Goal: Find contact information: Find contact information

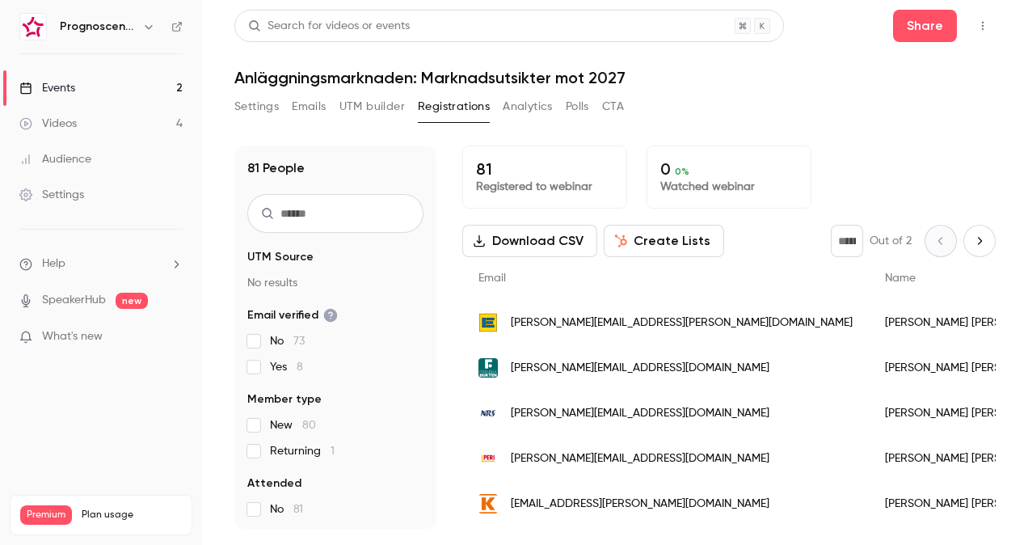
click at [576, 364] on span "[PERSON_NAME][EMAIL_ADDRESS][DOMAIN_NAME]" at bounding box center [640, 368] width 259 height 17
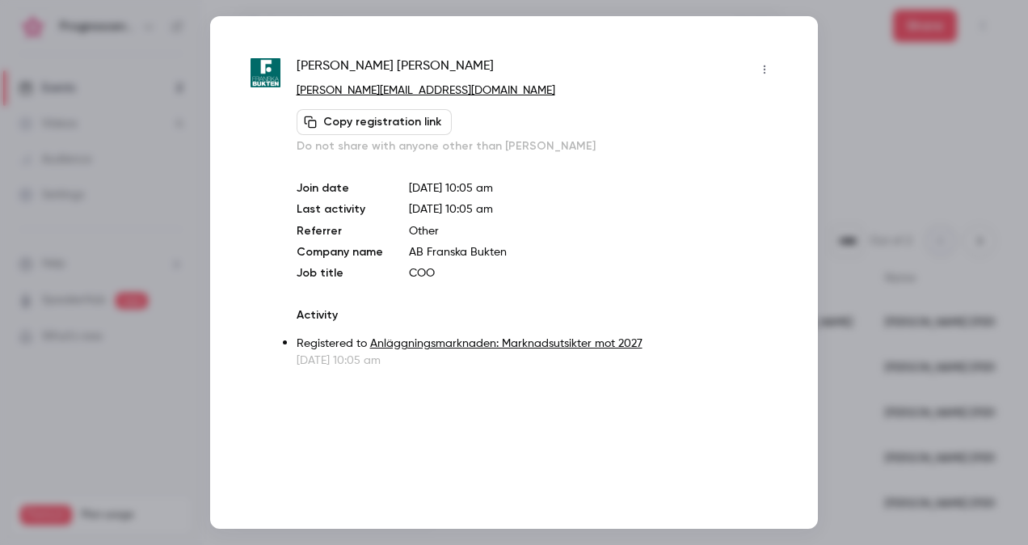
click at [935, 301] on div at bounding box center [514, 272] width 1028 height 545
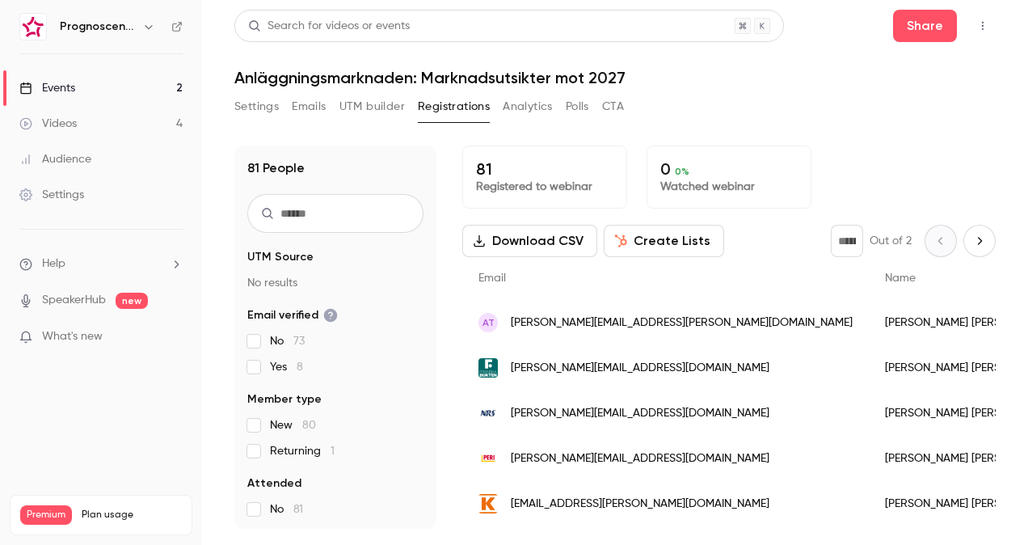
click at [581, 331] on div "AT [PERSON_NAME][EMAIL_ADDRESS][PERSON_NAME][DOMAIN_NAME]" at bounding box center [665, 322] width 407 height 45
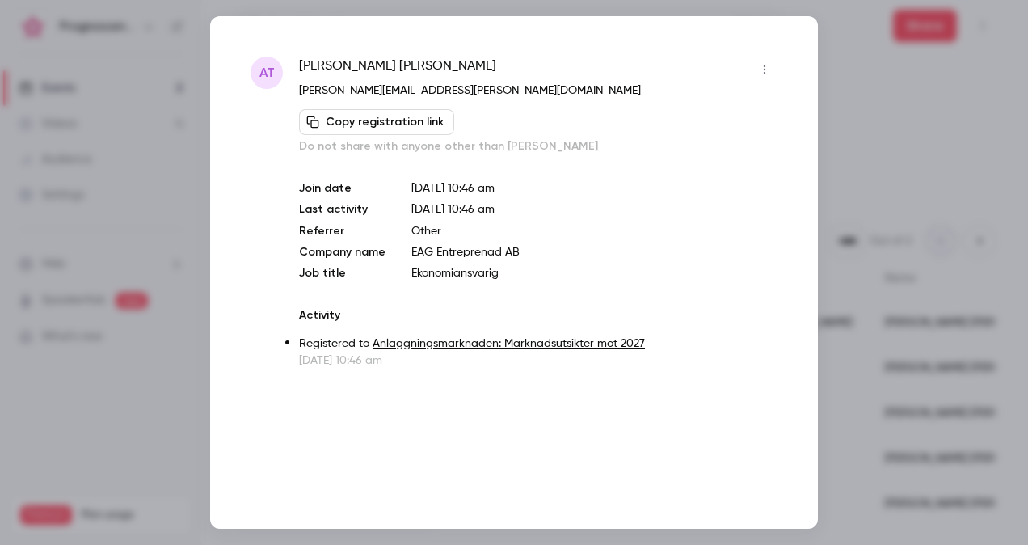
click at [799, 280] on div "AT Anna Tillberg anna.tillberg@eagentreprenad.se Copy registration link Do not …" at bounding box center [514, 272] width 608 height 513
click at [908, 213] on div at bounding box center [514, 272] width 1028 height 545
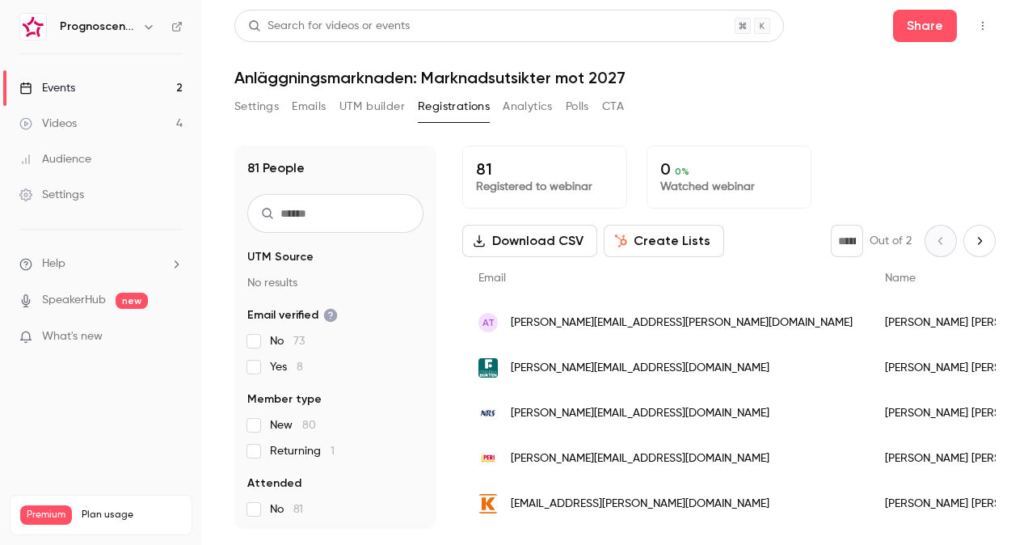
click at [550, 402] on div "johan.kruse@nordicroadsafety.com" at bounding box center [665, 412] width 407 height 45
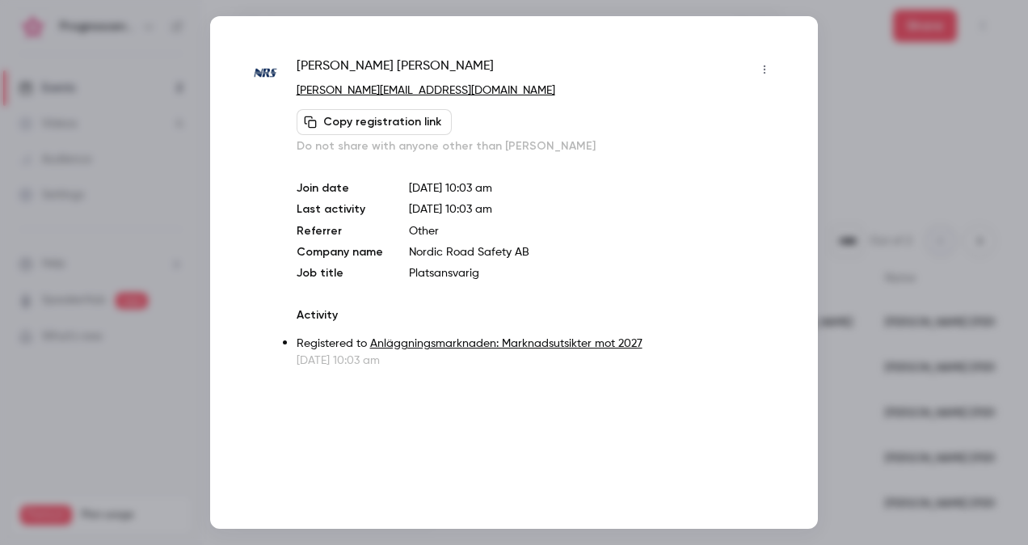
click at [834, 300] on div at bounding box center [514, 272] width 1028 height 545
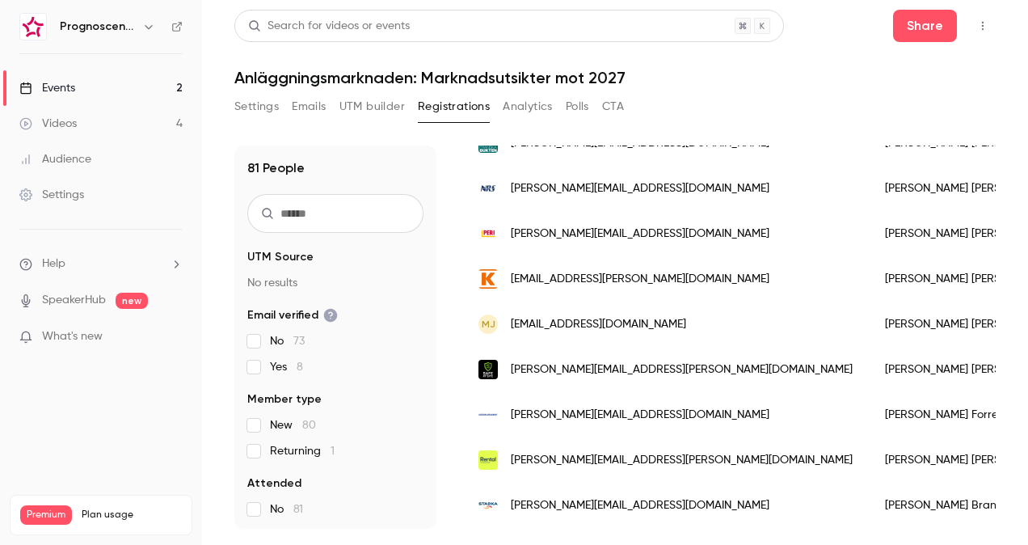
scroll to position [243, 0]
